Goal: Navigation & Orientation: Go to known website

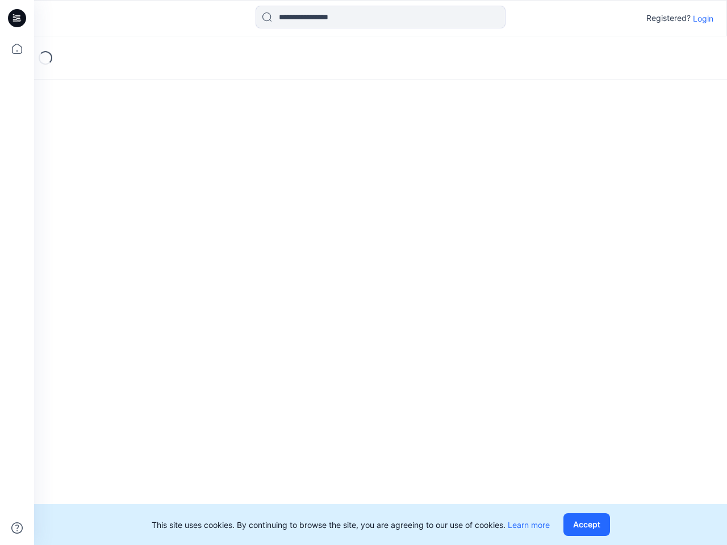
click at [364, 273] on div "Loading..." at bounding box center [380, 290] width 693 height 509
click at [18, 18] on icon at bounding box center [18, 18] width 5 height 1
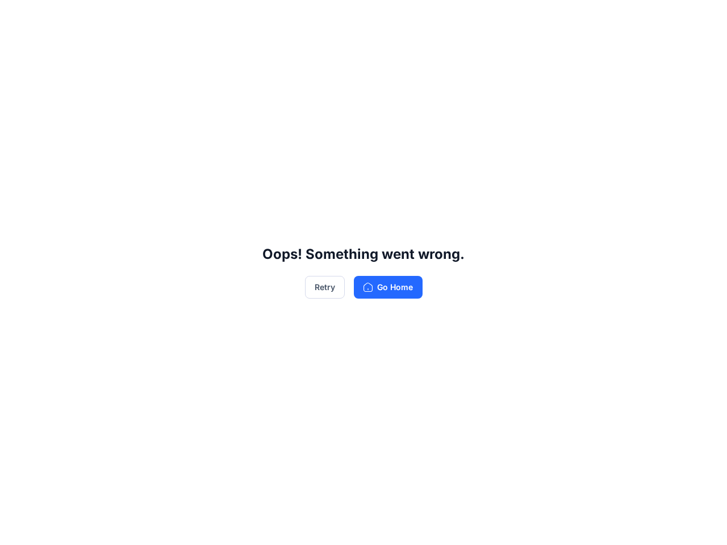
click at [17, 49] on div "Oops! Something went wrong. Retry Go Home" at bounding box center [363, 272] width 727 height 545
click at [17, 528] on div "Oops! Something went wrong. Retry Go Home" at bounding box center [363, 272] width 727 height 545
click at [381, 17] on div "Oops! Something went wrong. Retry Go Home" at bounding box center [363, 272] width 727 height 545
click at [703, 18] on div "Oops! Something went wrong. Retry Go Home" at bounding box center [363, 272] width 727 height 545
click at [589, 525] on div "Oops! Something went wrong. Retry Go Home" at bounding box center [363, 272] width 727 height 545
